Goal: Check status: Check status

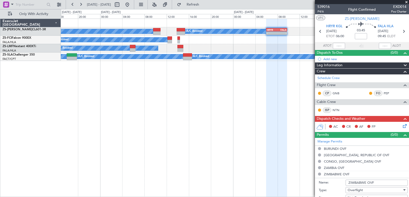
scroll to position [51, 0]
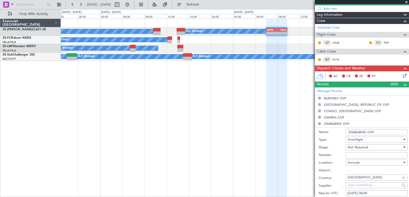
click at [131, 106] on div "A/C Booked A/C Booked A/C Booked A/C Booked A/C Booked A/C Booked A/C Booked A/…" at bounding box center [235, 108] width 348 height 179
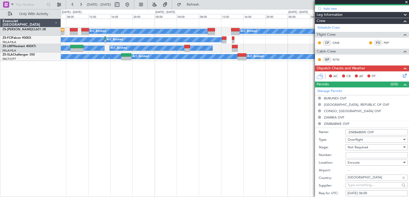
click at [186, 106] on div "A/C Booked A/C Booked A/C Booked A/C Booked A/C Booked A/C Booked A/C Booked A/…" at bounding box center [235, 108] width 348 height 179
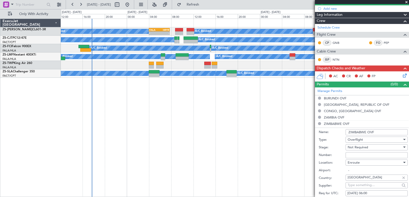
click at [211, 89] on div "A/C Booked A/C Booked A/C Booked A/C Booked A/C Booked A/C Booked A/C Booked A/…" at bounding box center [235, 108] width 348 height 179
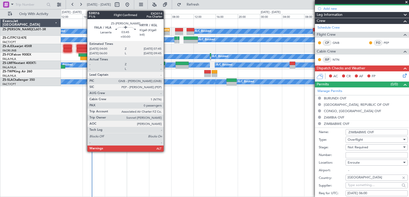
click at [166, 29] on div "HRYR" at bounding box center [164, 29] width 10 height 3
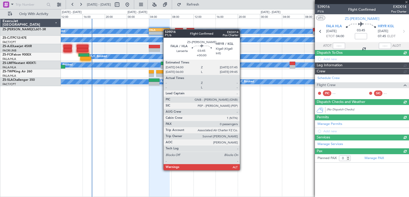
scroll to position [0, 0]
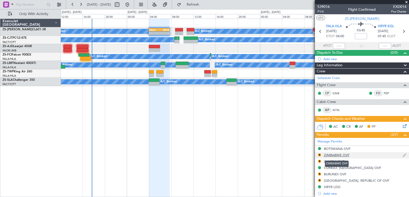
click at [336, 157] on div "ZIMBABWE OVF" at bounding box center [337, 155] width 26 height 4
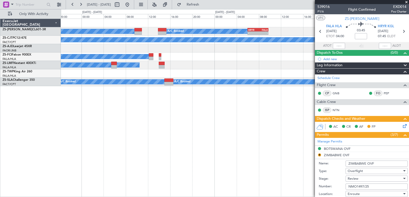
click at [91, 165] on div "A/C Booked A/C Booked A/C Booked A/C Booked A/C Booked A/C Booked A/C Booked A/…" at bounding box center [235, 108] width 348 height 179
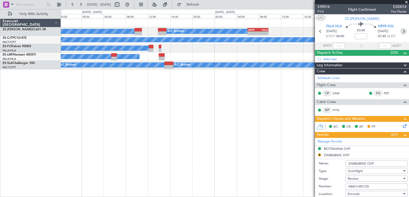
click at [403, 32] on icon at bounding box center [403, 31] width 7 height 7
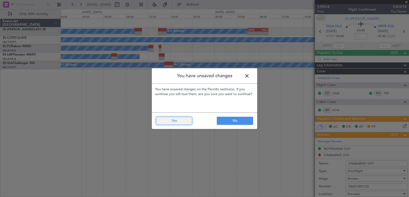
click at [183, 123] on button "Yes" at bounding box center [174, 121] width 36 height 8
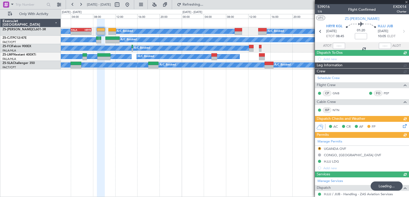
click at [196, 100] on div "A/C Booked A/C Booked A/C Booked A/C Booked A/C Booked A/C Booked A/C Booked A/…" at bounding box center [235, 108] width 348 height 179
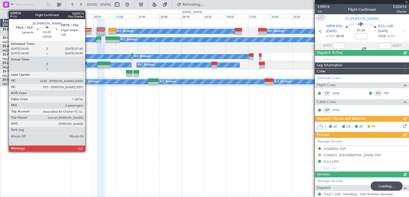
click at [87, 28] on div "HRYR" at bounding box center [86, 29] width 10 height 3
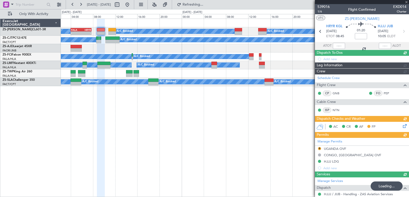
click at [87, 28] on div "HRYR" at bounding box center [86, 29] width 10 height 3
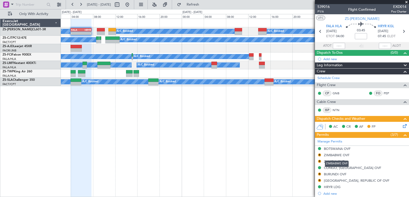
click at [336, 154] on div "ZIMBABWE OVF" at bounding box center [337, 155] width 26 height 4
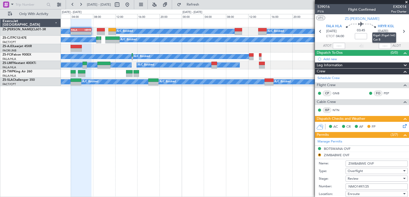
click at [398, 30] on mat-tooltip-component "Kigali (Kigali Intl) Cat B" at bounding box center [383, 38] width 31 height 18
click at [401, 30] on icon at bounding box center [403, 31] width 7 height 7
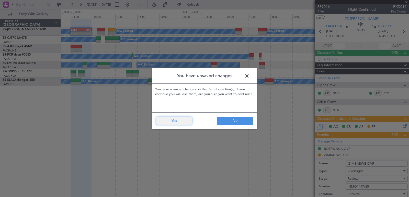
click at [180, 124] on button "Yes" at bounding box center [174, 121] width 36 height 8
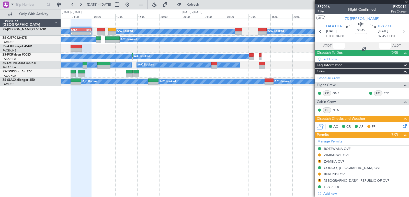
type input "6"
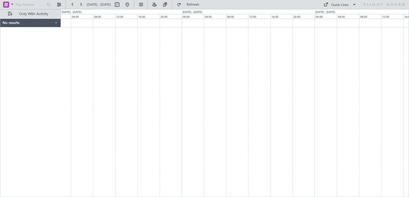
click at [163, 67] on div at bounding box center [235, 108] width 348 height 179
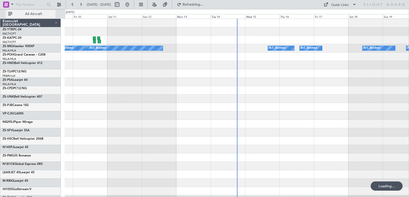
click at [40, 17] on button "All Aircraft" at bounding box center [31, 14] width 50 height 8
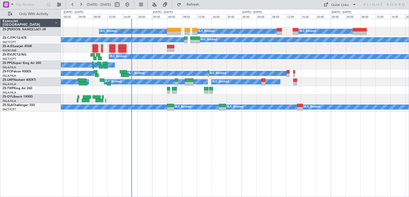
click at [161, 145] on div "A/C Booked A/C Booked A/C Booked A/C Booked A/C Booked A/C Booked A/C Booked A/…" at bounding box center [235, 108] width 348 height 179
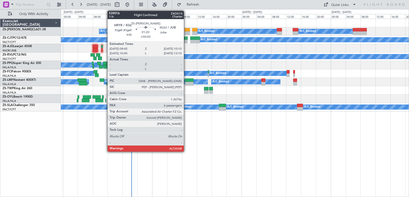
click at [186, 31] on div at bounding box center [186, 30] width 5 height 4
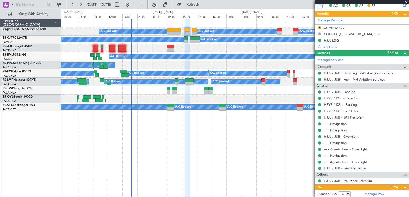
scroll to position [189, 0]
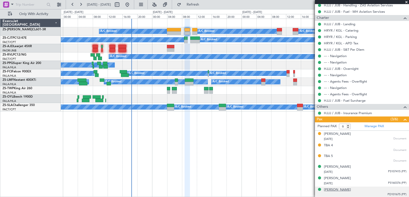
click at [340, 189] on div "[PERSON_NAME]" at bounding box center [337, 190] width 27 height 5
click at [342, 178] on div "[PERSON_NAME]" at bounding box center [337, 178] width 27 height 5
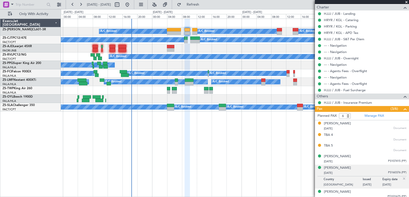
scroll to position [202, 0]
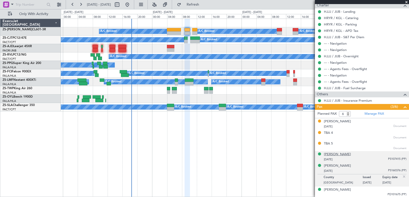
click at [333, 154] on div "[PERSON_NAME]" at bounding box center [337, 154] width 27 height 5
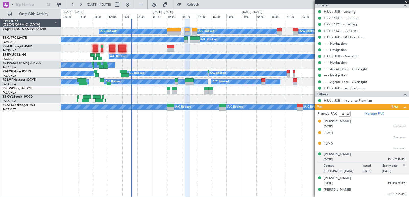
click at [326, 121] on div "[PERSON_NAME]" at bounding box center [337, 121] width 27 height 5
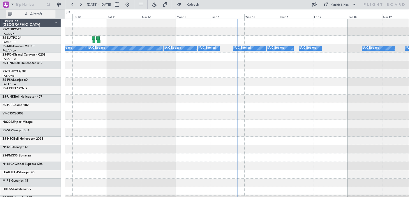
click at [35, 11] on button "All Aircraft" at bounding box center [31, 14] width 50 height 8
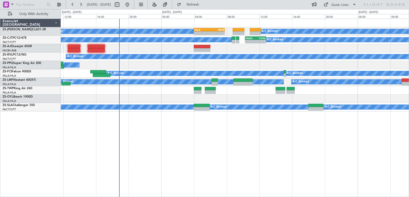
click at [126, 58] on div "A/C Booked A/C Booked A/C Booked A/C Booked A/C Booked A/C Booked - - FALA 04:0…" at bounding box center [235, 65] width 348 height 93
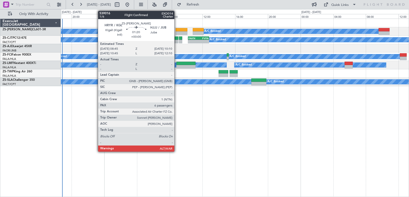
click at [176, 33] on div at bounding box center [181, 33] width 12 height 4
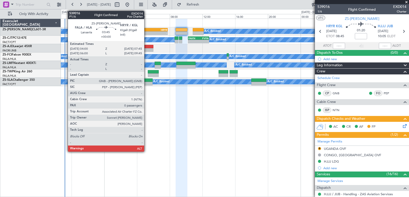
click at [146, 28] on div "FALA" at bounding box center [144, 29] width 15 height 3
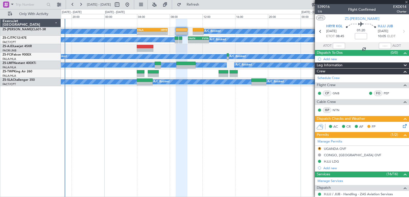
type input "0"
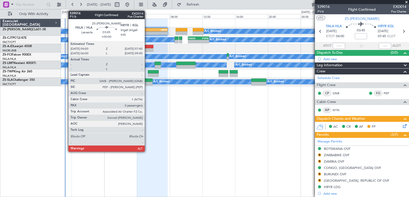
click at [147, 29] on div "FALA" at bounding box center [144, 29] width 15 height 3
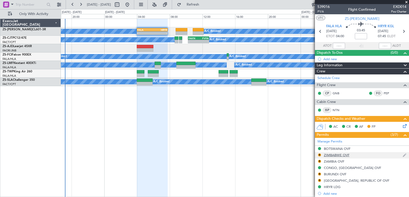
click at [366, 157] on div "R ZIMBABWE OVF" at bounding box center [362, 155] width 94 height 6
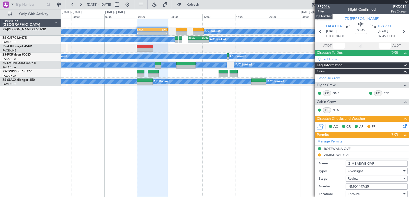
click at [327, 7] on span "539016" at bounding box center [323, 6] width 12 height 5
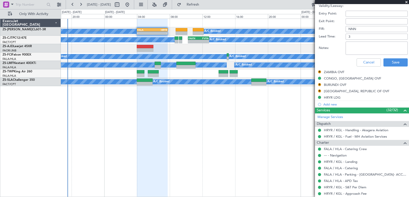
scroll to position [243, 0]
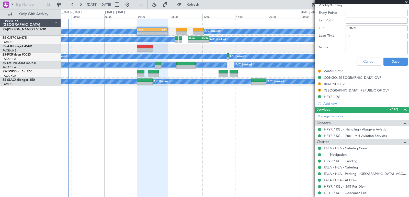
click at [405, 2] on span at bounding box center [405, 2] width 5 height 5
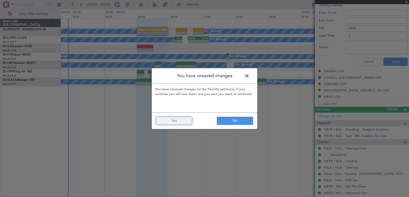
click at [182, 122] on button "Yes" at bounding box center [174, 121] width 36 height 8
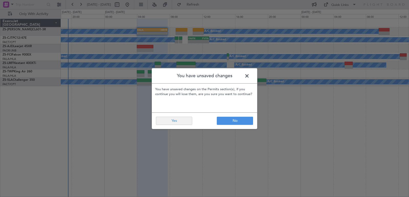
scroll to position [0, 0]
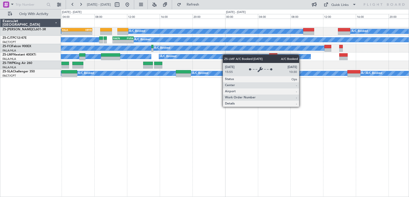
click at [228, 56] on div "A/C Booked A/C Booked A/C Booked A/C Booked A/C Booked A/C Booked A/C Booked A/…" at bounding box center [235, 48] width 348 height 59
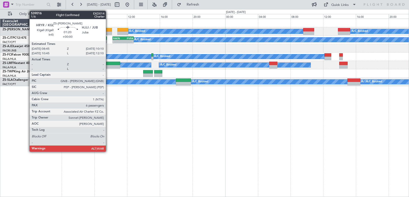
click at [108, 30] on div at bounding box center [106, 30] width 12 height 4
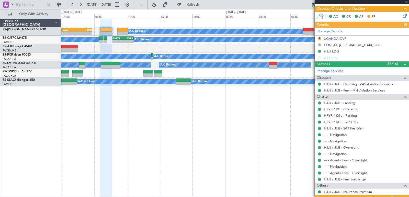
scroll to position [189, 0]
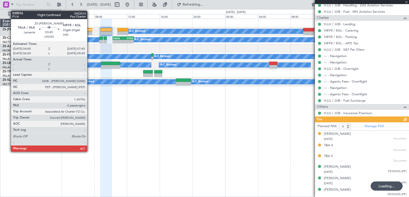
click at [89, 28] on div "HRYR" at bounding box center [84, 29] width 15 height 3
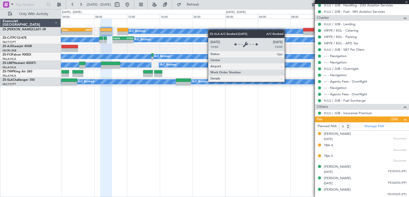
type input "0"
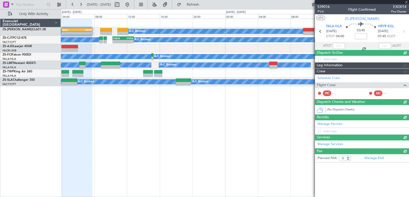
scroll to position [0, 0]
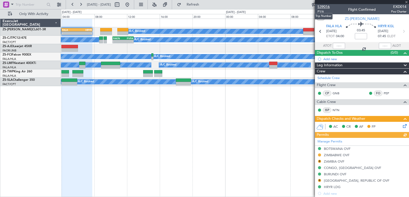
click at [325, 5] on span "539016" at bounding box center [323, 6] width 12 height 5
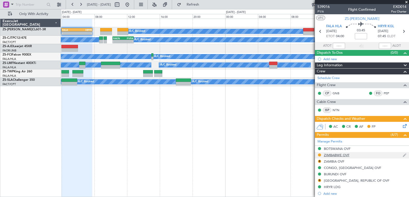
click at [340, 156] on div "ZIMBABWE OVF" at bounding box center [337, 155] width 26 height 4
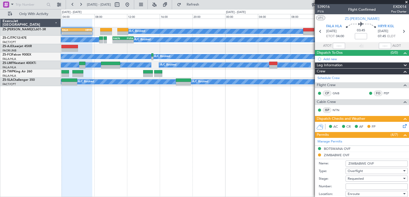
click at [405, 1] on span at bounding box center [405, 2] width 5 height 5
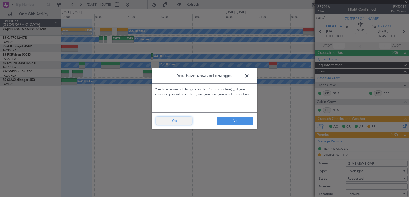
click at [174, 123] on button "Yes" at bounding box center [174, 121] width 36 height 8
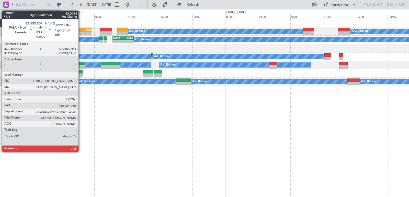
click at [81, 33] on div "-" at bounding box center [84, 33] width 15 height 3
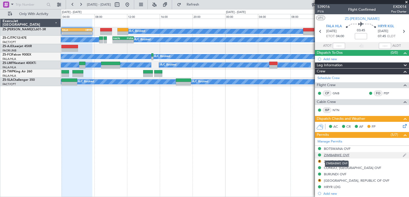
click at [335, 156] on div "ZIMBABWE OVF" at bounding box center [337, 155] width 26 height 4
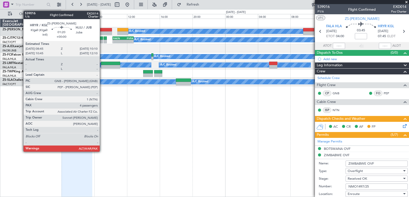
click at [102, 29] on div at bounding box center [106, 30] width 12 height 4
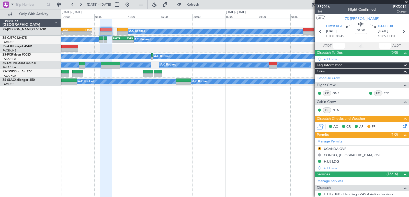
click at [405, 2] on span at bounding box center [405, 2] width 5 height 5
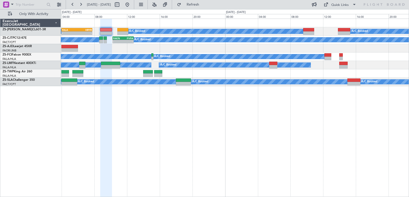
type input "0"
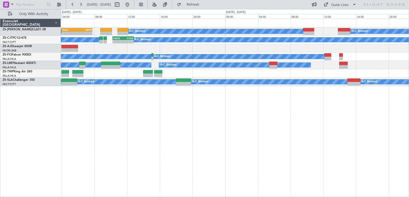
click at [285, 109] on div "A/C Booked A/C Booked A/C Booked A/C Booked A/C Booked A/C Booked A/C Booked A/…" at bounding box center [235, 108] width 348 height 179
click at [157, 19] on div "A/C Booked A/C Booked A/C Booked A/C Booked A/C Booked A/C Booked A/C Booked A/…" at bounding box center [235, 52] width 348 height 67
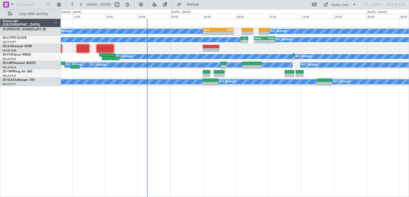
click at [249, 142] on div "A/C Booked A/C Booked A/C Booked A/C Booked A/C Booked FALA 04:00 Z HRYR 07:45 …" at bounding box center [235, 108] width 348 height 179
